Goal: Information Seeking & Learning: Understand process/instructions

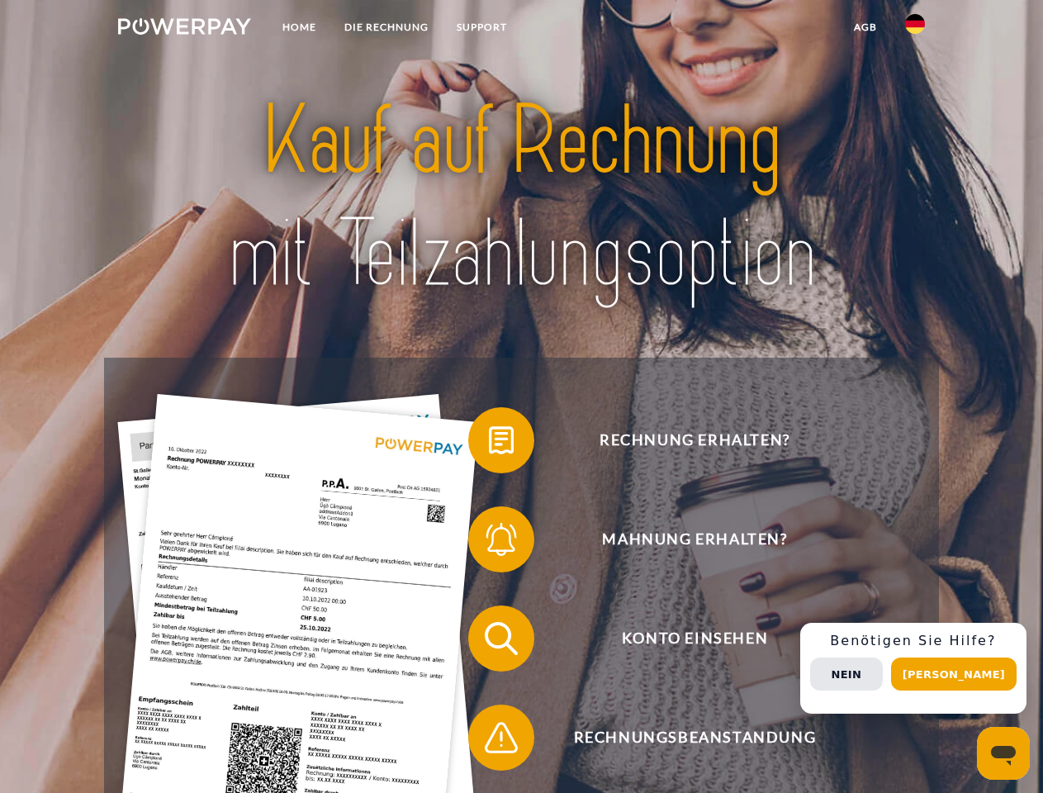
click at [184, 29] on img at bounding box center [184, 26] width 133 height 17
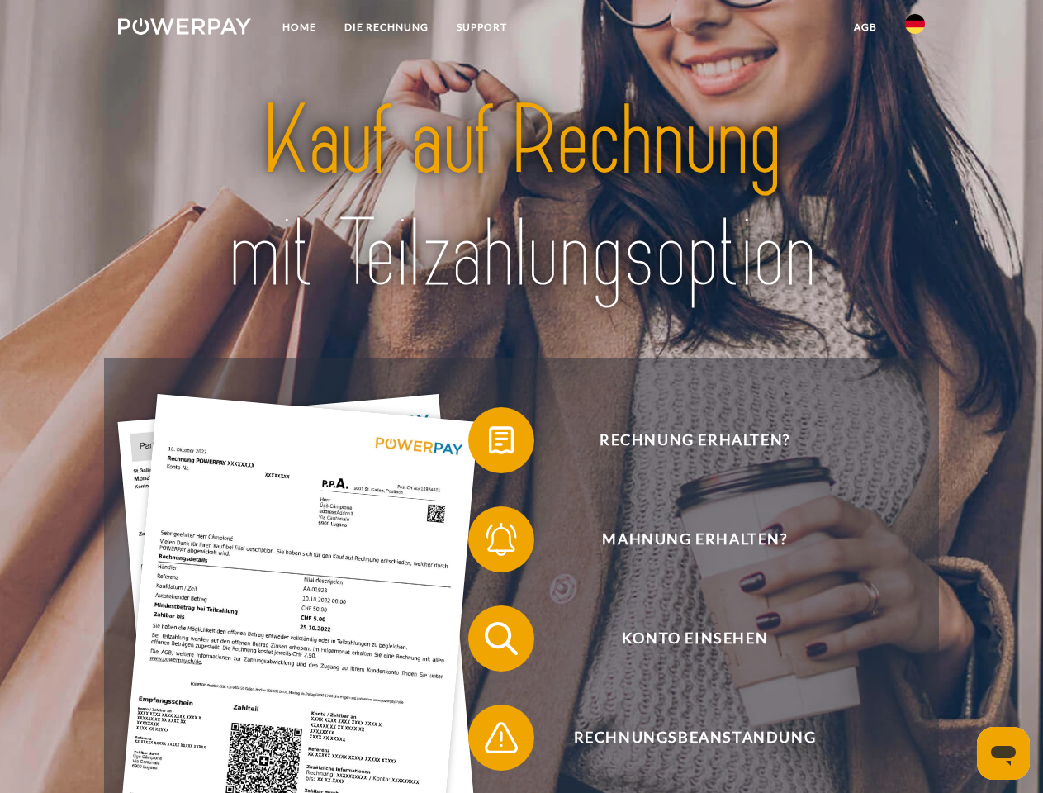
click at [915, 29] on img at bounding box center [915, 24] width 20 height 20
click at [865, 27] on link "agb" at bounding box center [865, 27] width 51 height 30
click at [489, 444] on span at bounding box center [476, 440] width 83 height 83
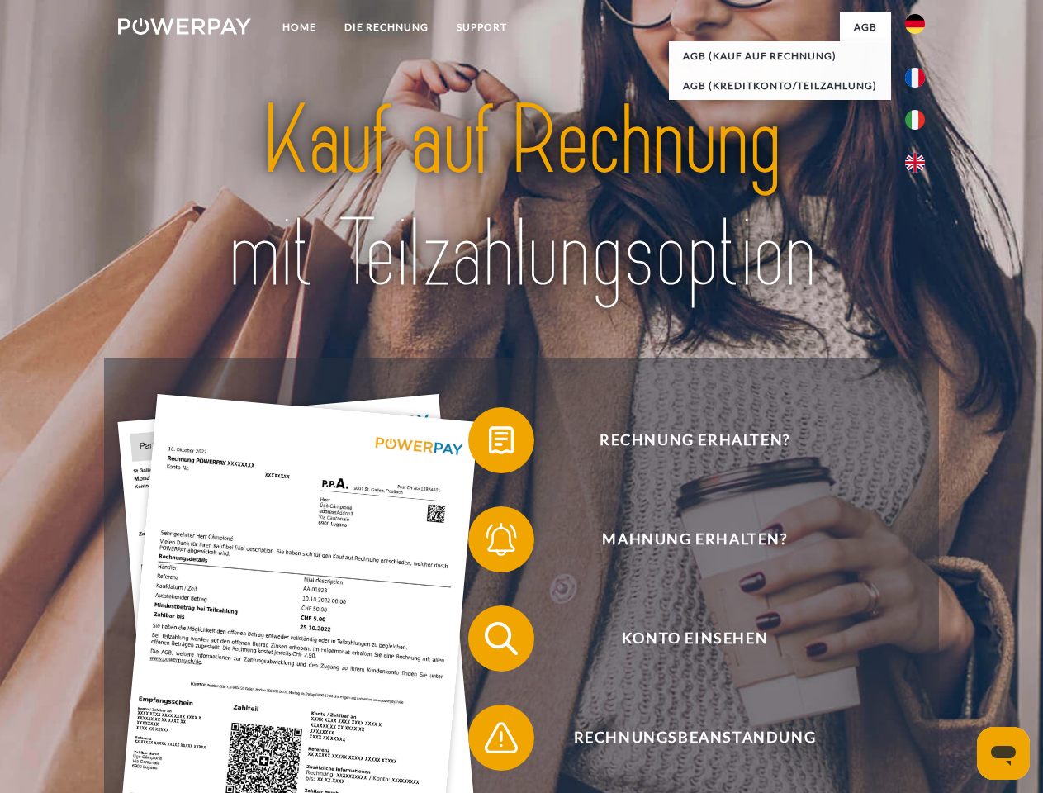
click at [489, 543] on span at bounding box center [476, 539] width 83 height 83
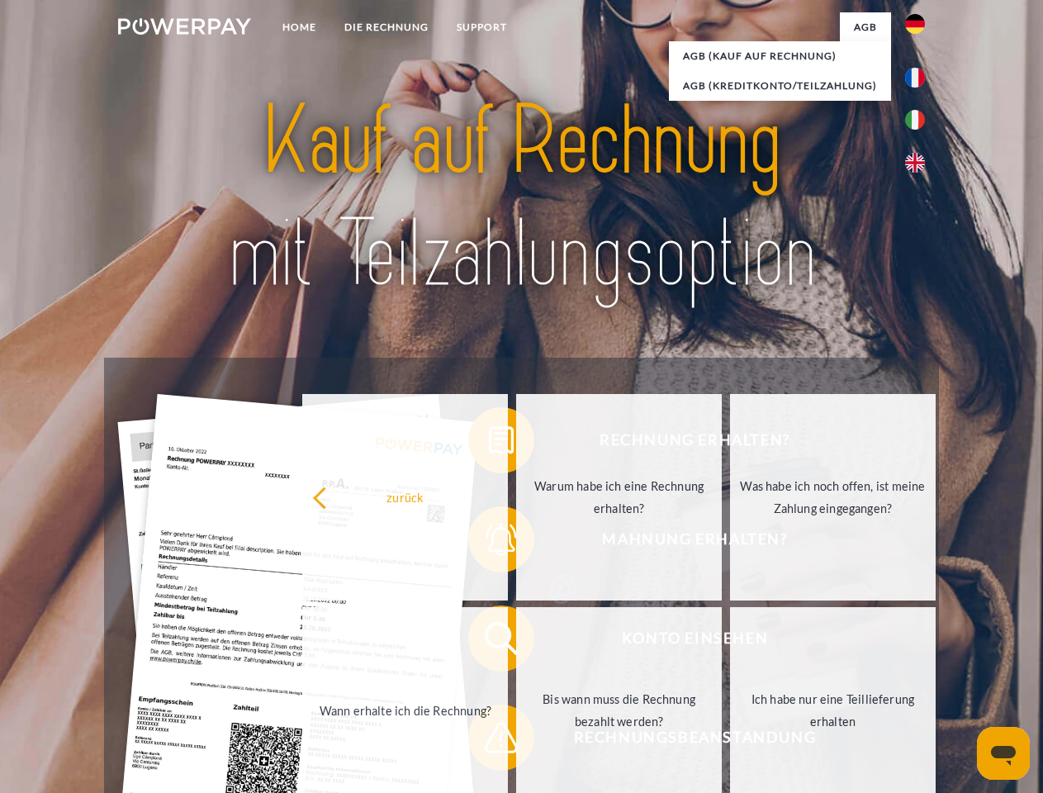
click at [516, 642] on link "Bis wann muss die Rechnung bezahlt werden?" at bounding box center [619, 710] width 206 height 207
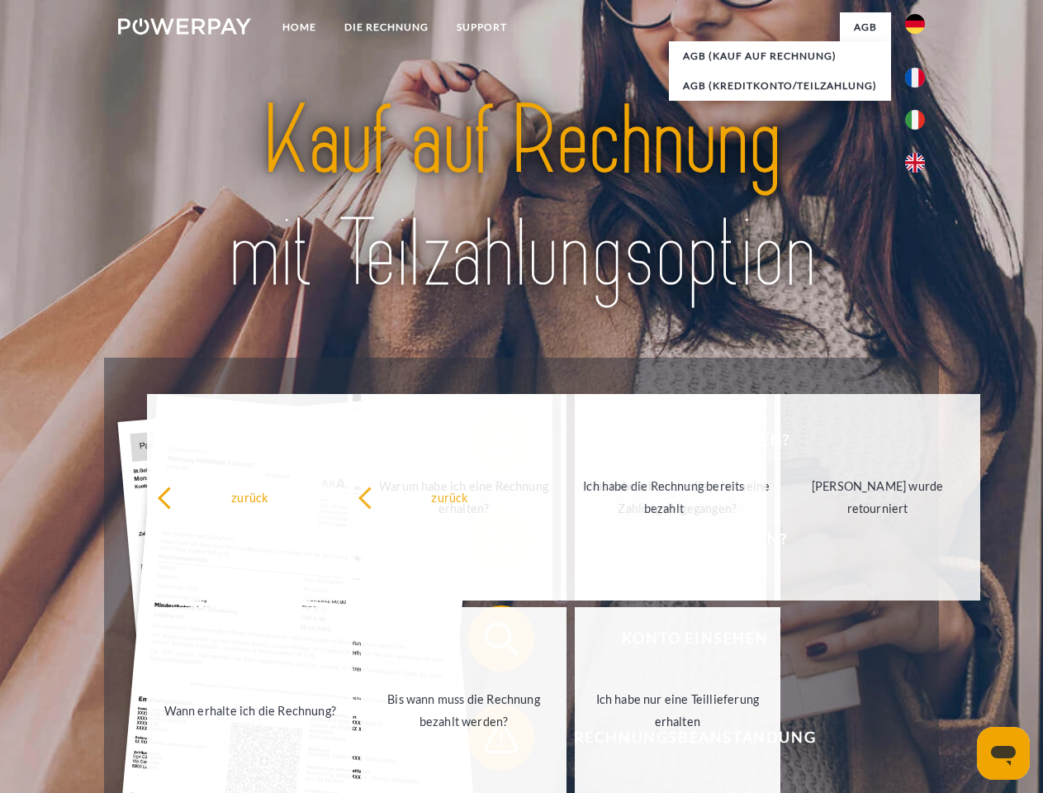
click at [489, 741] on span at bounding box center [476, 737] width 83 height 83
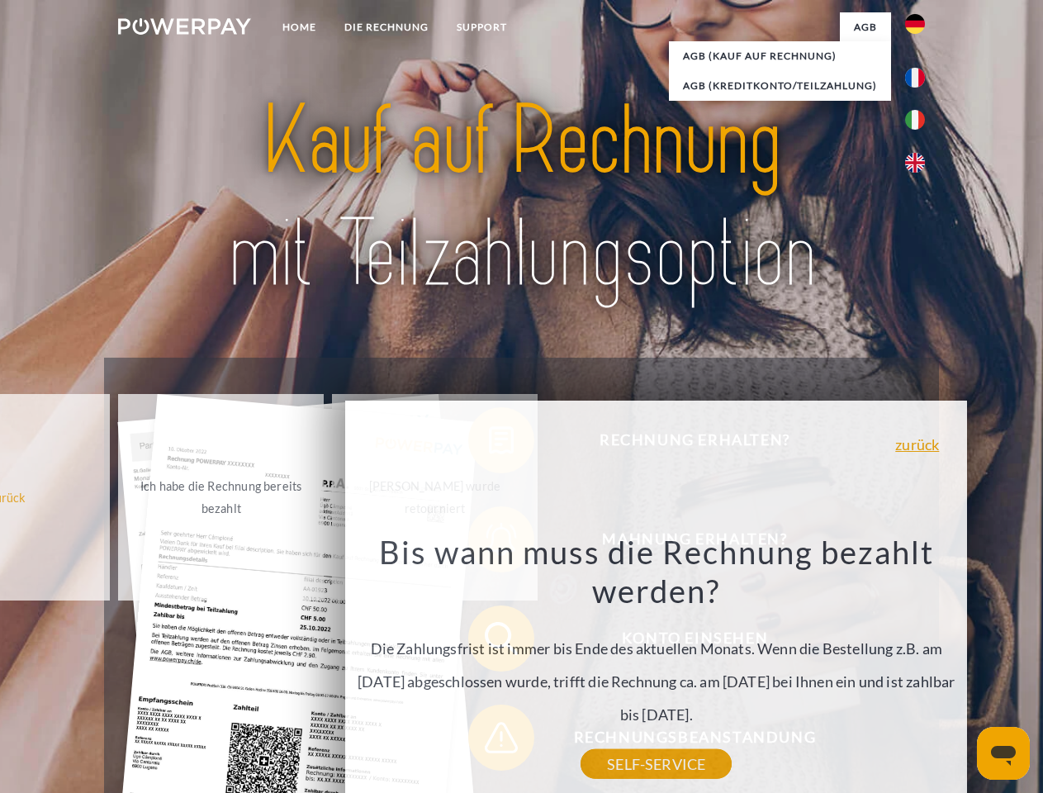
click at [919, 668] on div "Rechnung erhalten? Mahnung erhalten? Konto einsehen" at bounding box center [521, 688] width 834 height 661
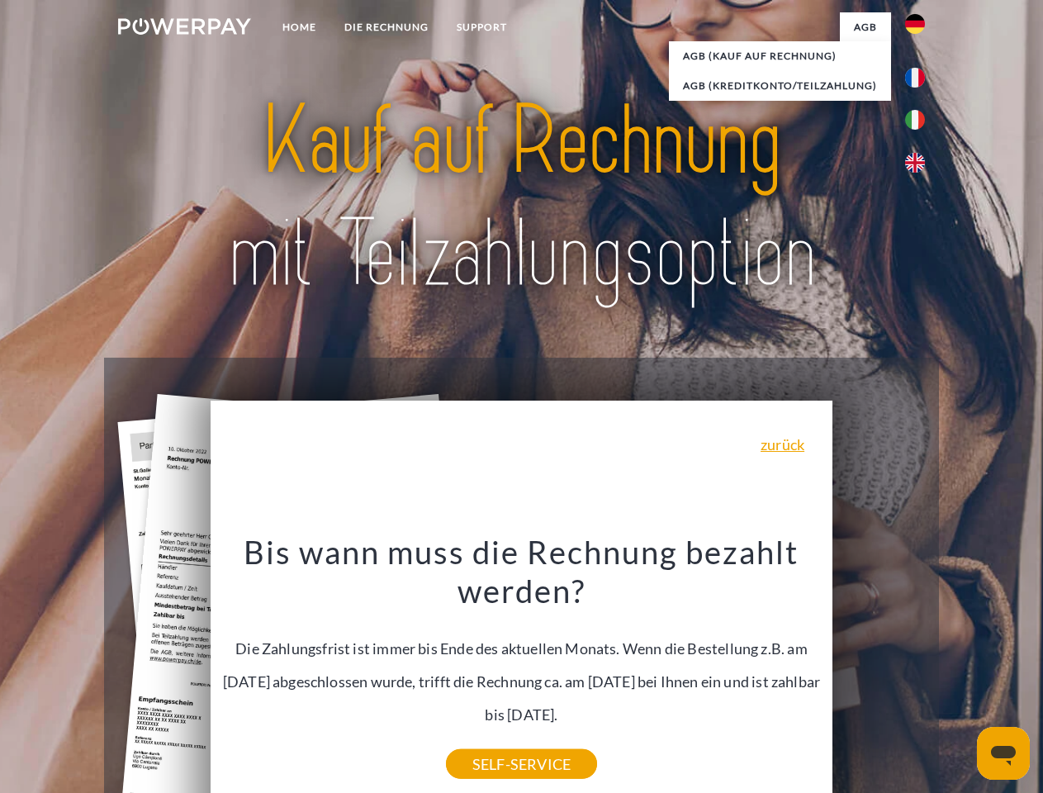
click at [879, 672] on span "Konto einsehen" at bounding box center [694, 638] width 405 height 66
click at [960, 674] on header "Home DIE RECHNUNG SUPPORT" at bounding box center [521, 570] width 1043 height 1141
